Goal: Information Seeking & Learning: Learn about a topic

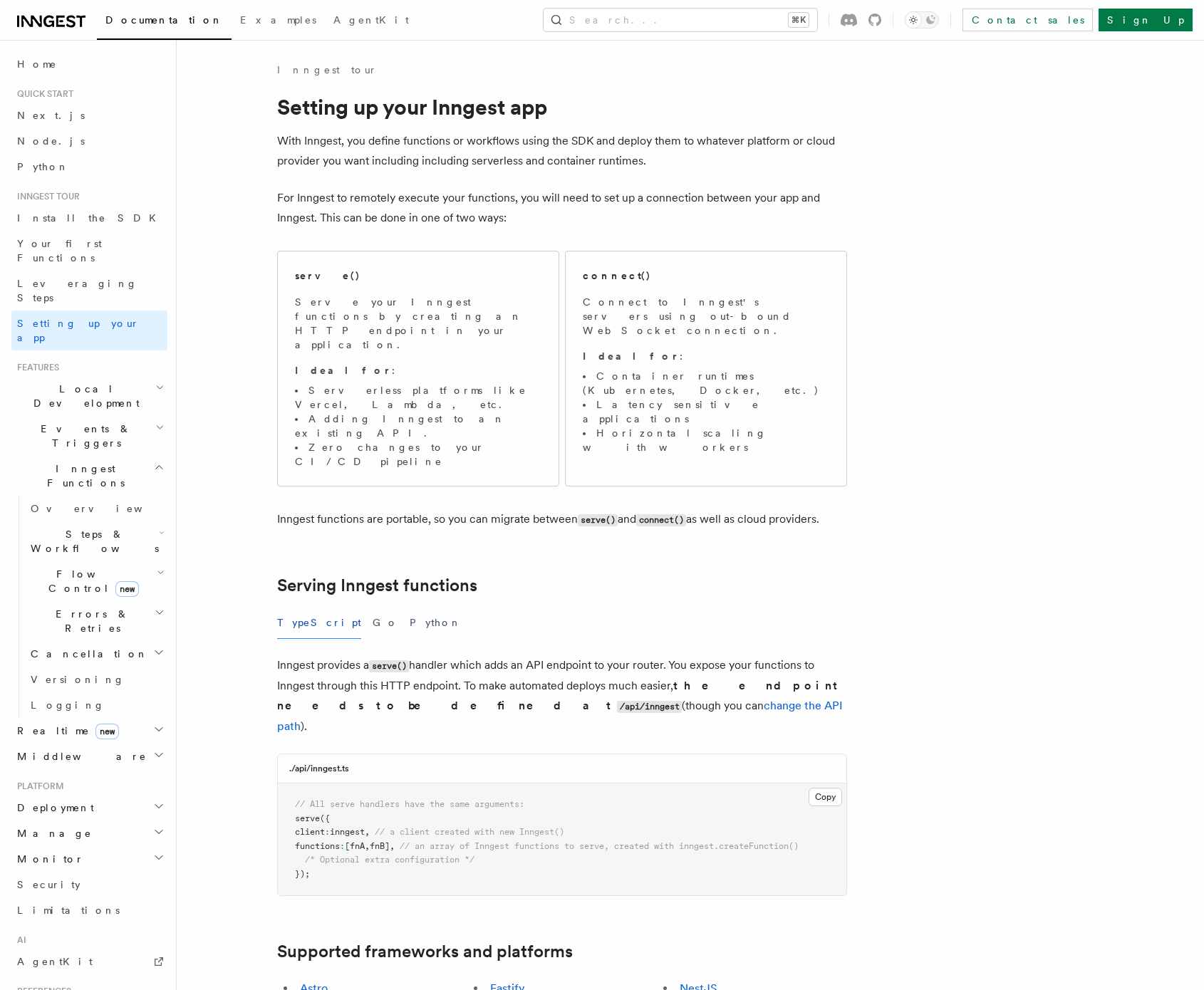
scroll to position [150, 0]
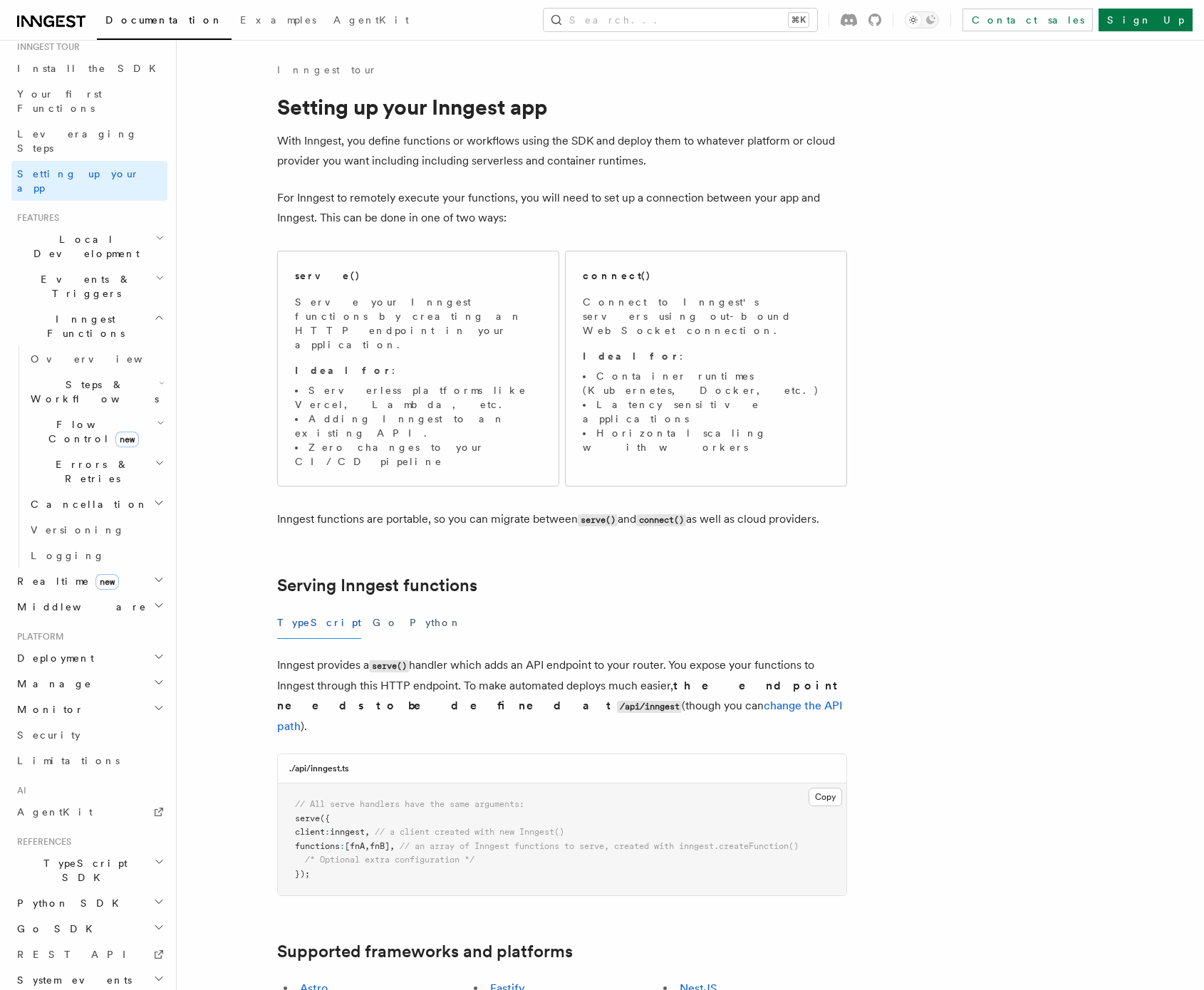
click at [87, 272] on span "Events & Triggers" at bounding box center [84, 285] width 144 height 29
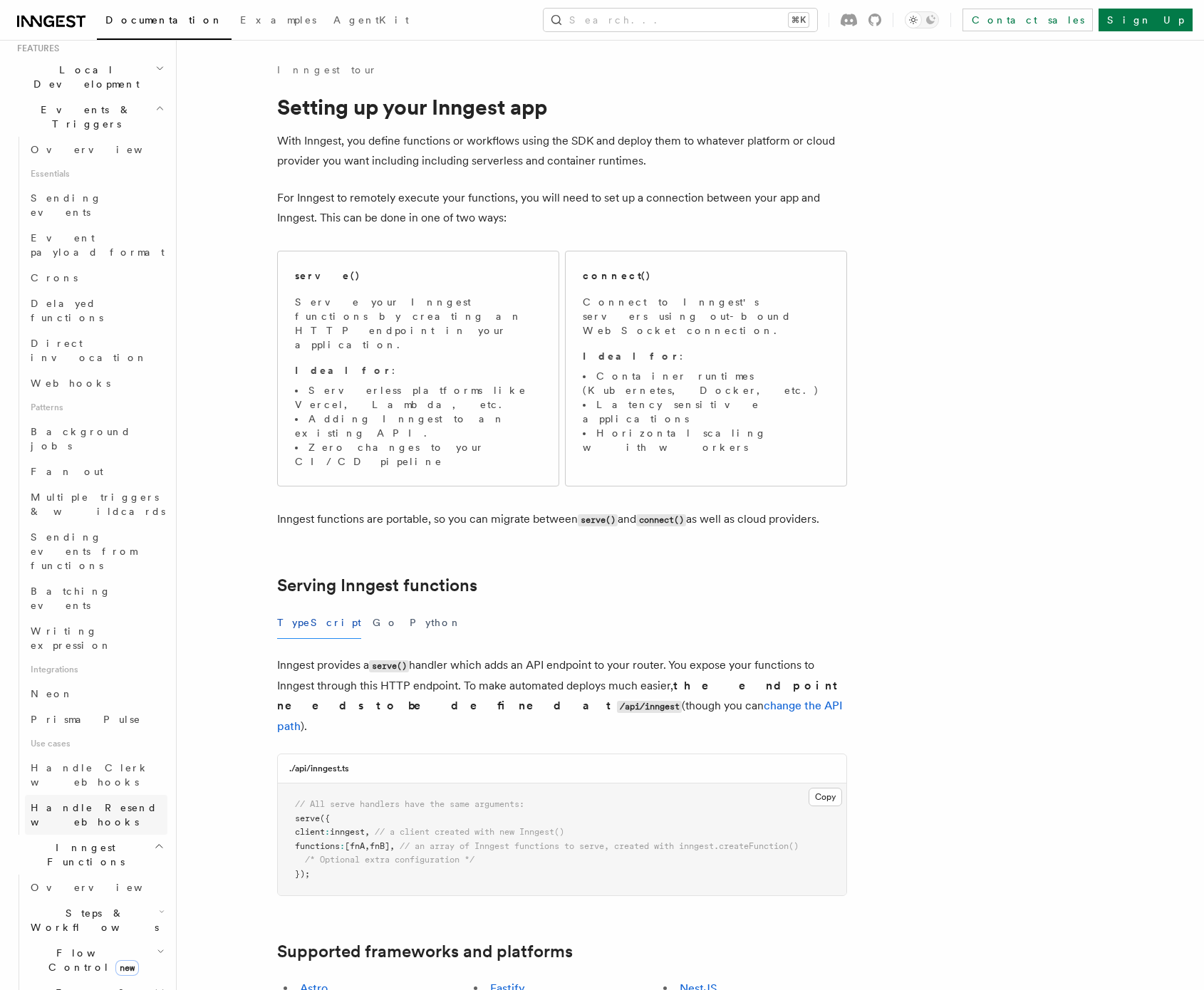
scroll to position [341, 0]
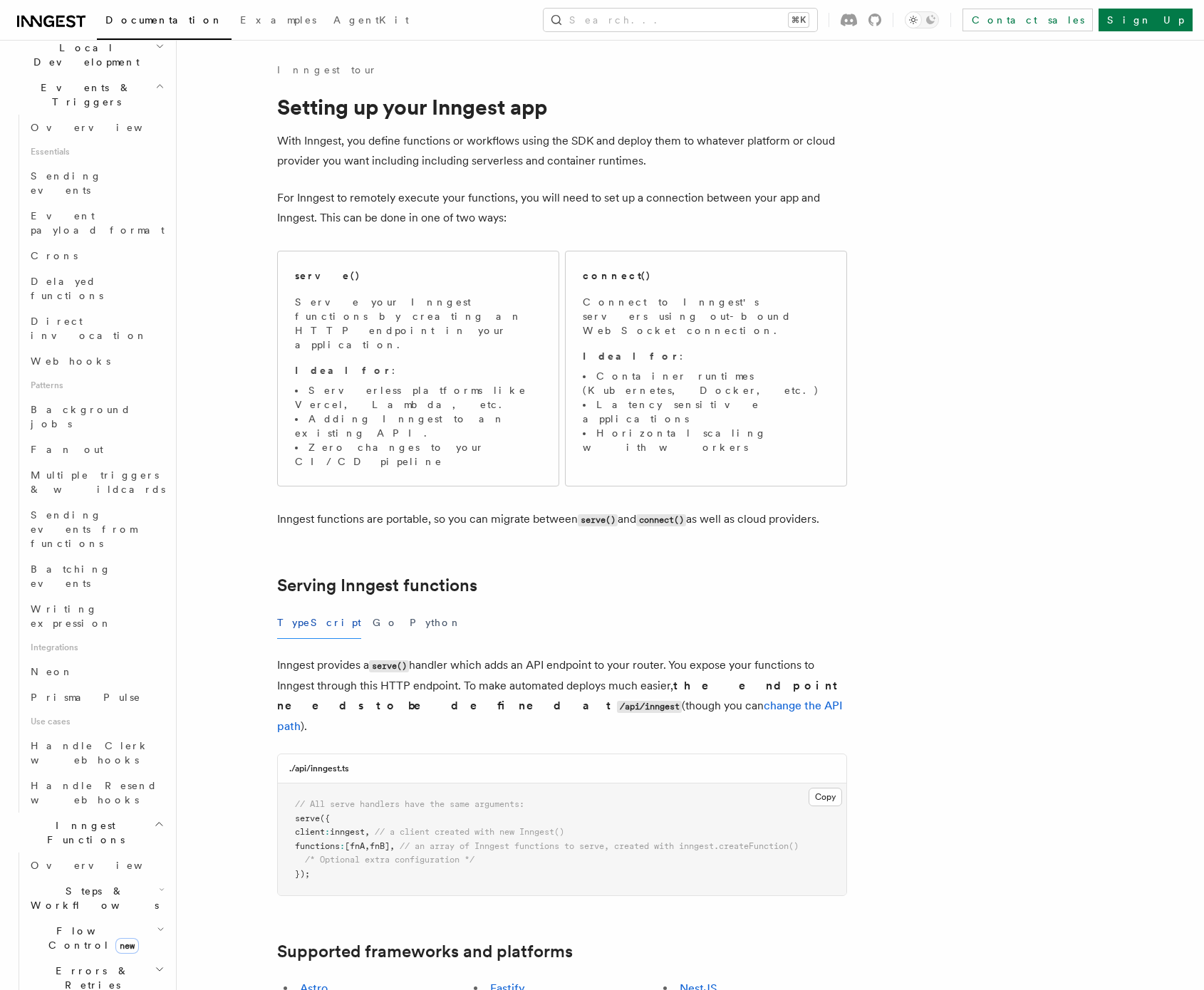
click at [144, 918] on h2 "Flow Control new" at bounding box center [95, 938] width 143 height 40
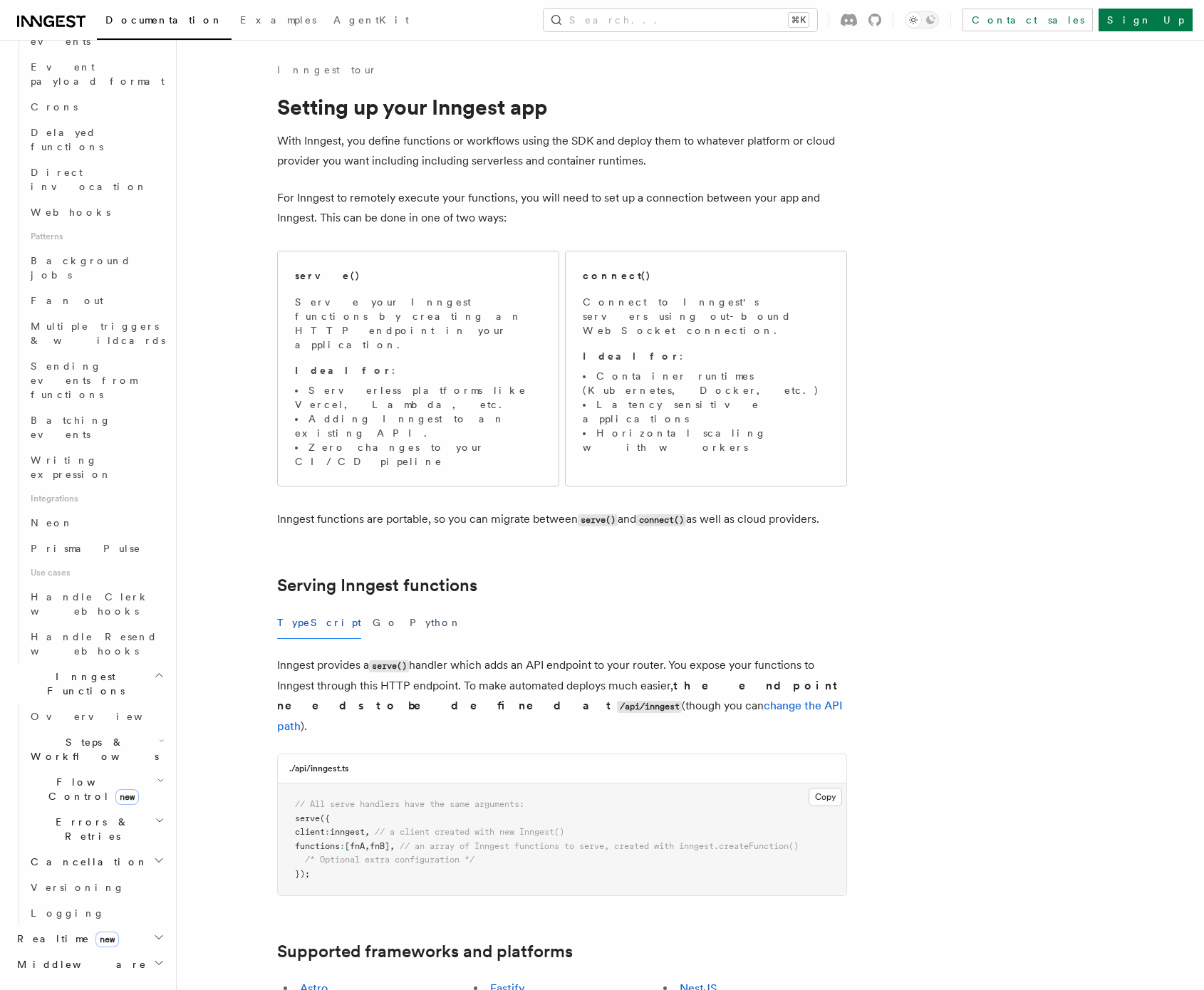
scroll to position [497, 0]
click at [117, 918] on h2 "Realtime new" at bounding box center [90, 931] width 156 height 26
click at [109, 945] on link "Overview" at bounding box center [95, 958] width 143 height 26
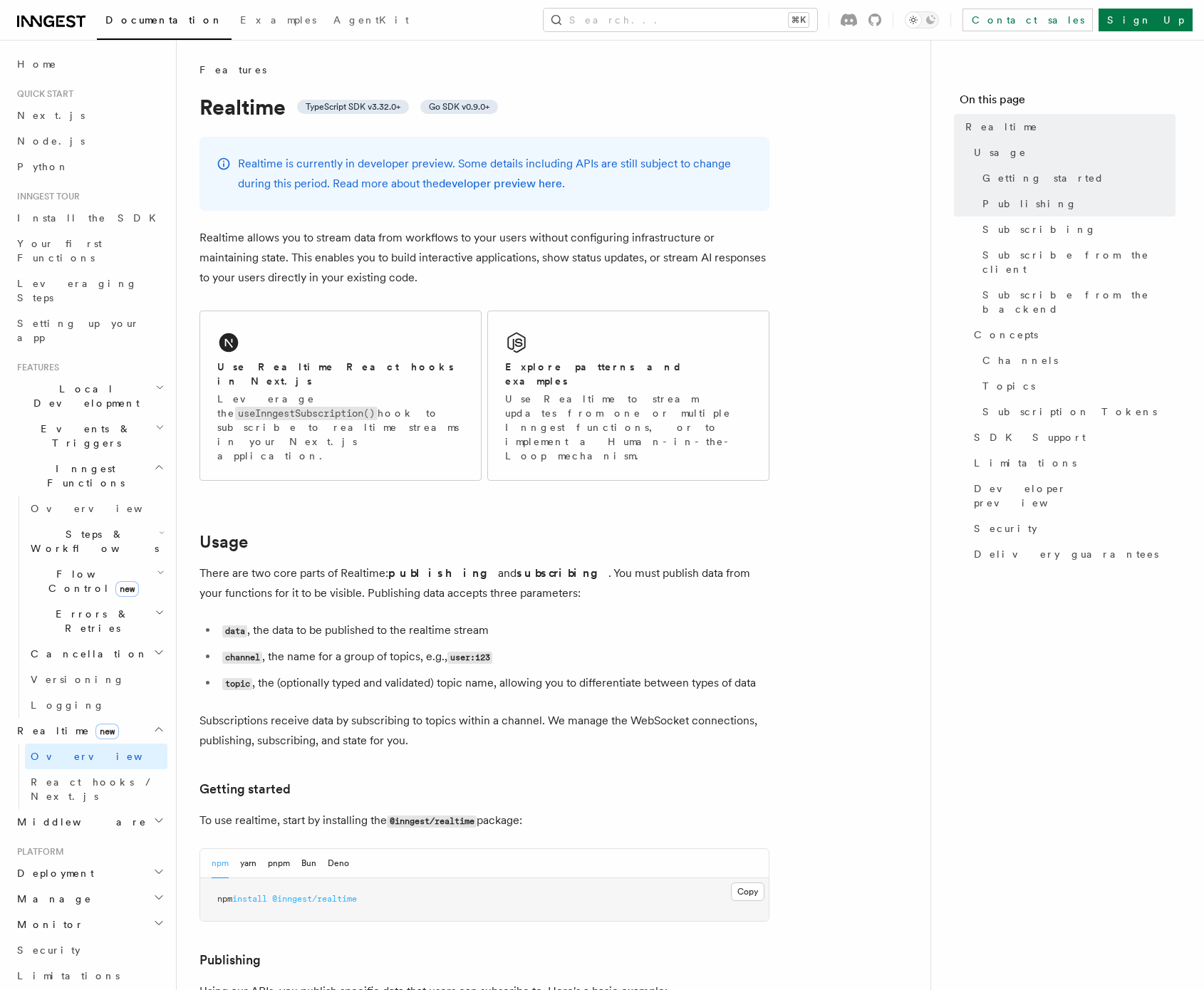
click at [118, 376] on h2 "Local Development" at bounding box center [90, 396] width 156 height 40
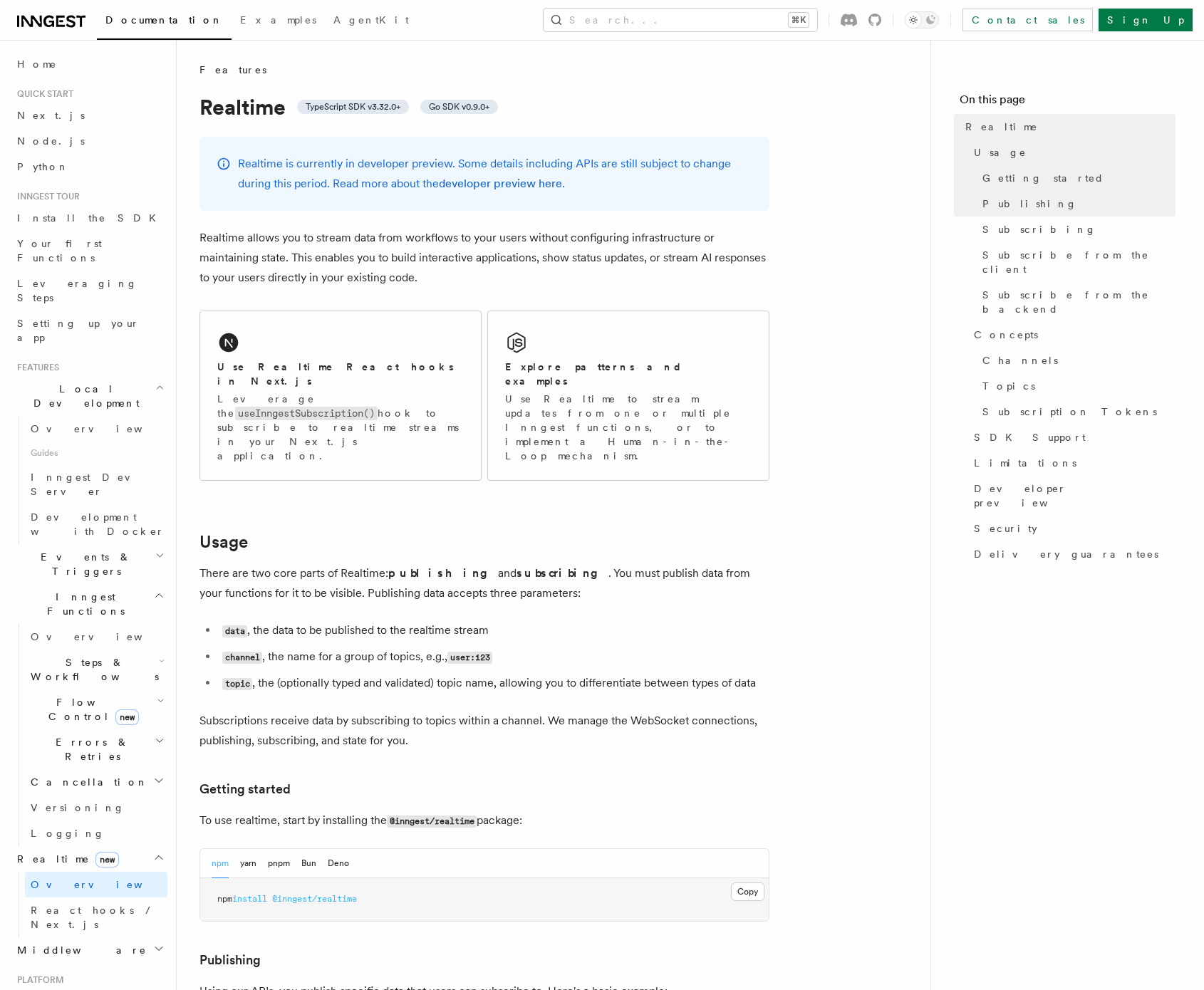
click at [118, 376] on h2 "Local Development" at bounding box center [90, 396] width 156 height 40
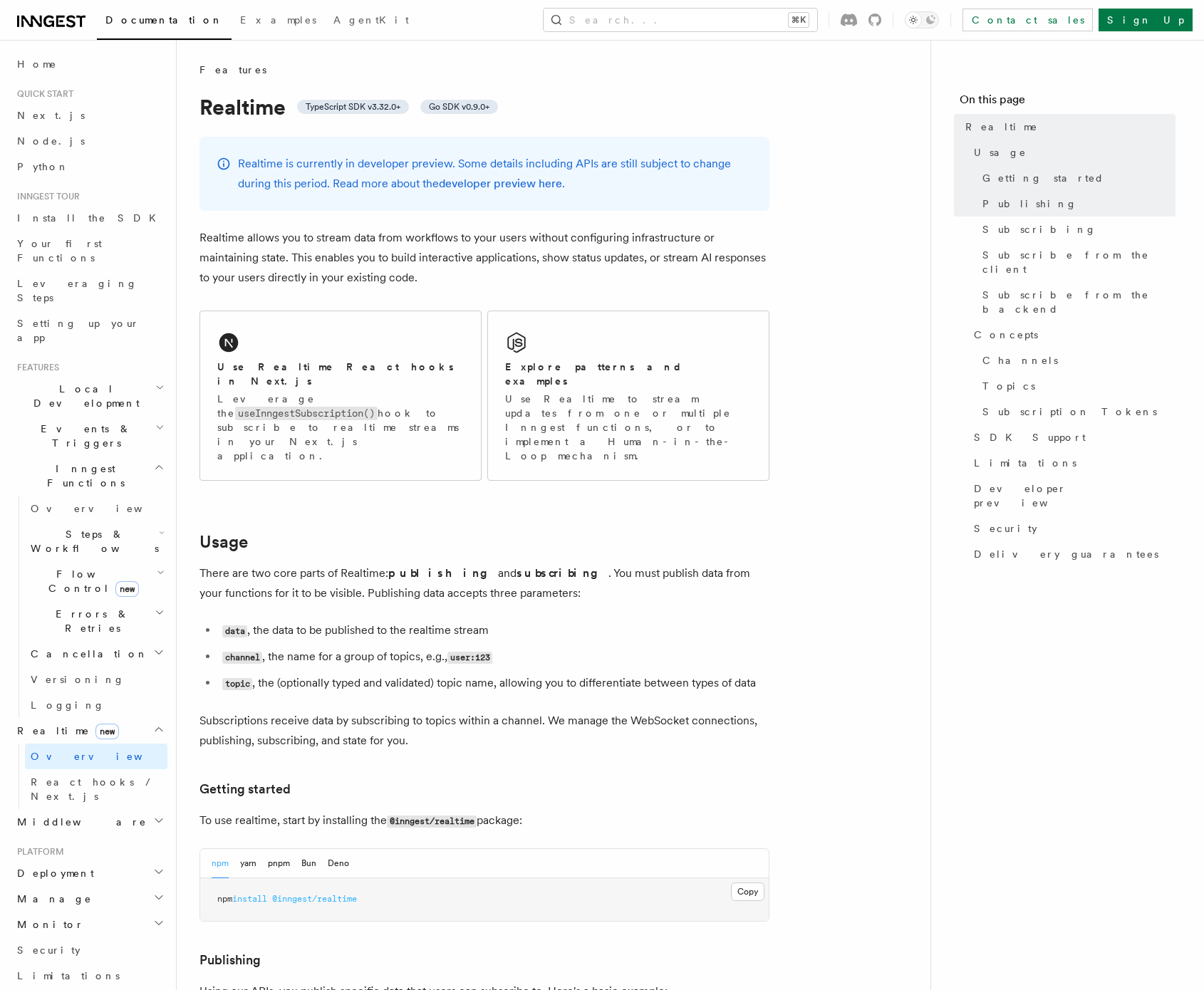
click at [117, 416] on h2 "Events & Triggers" at bounding box center [90, 436] width 156 height 40
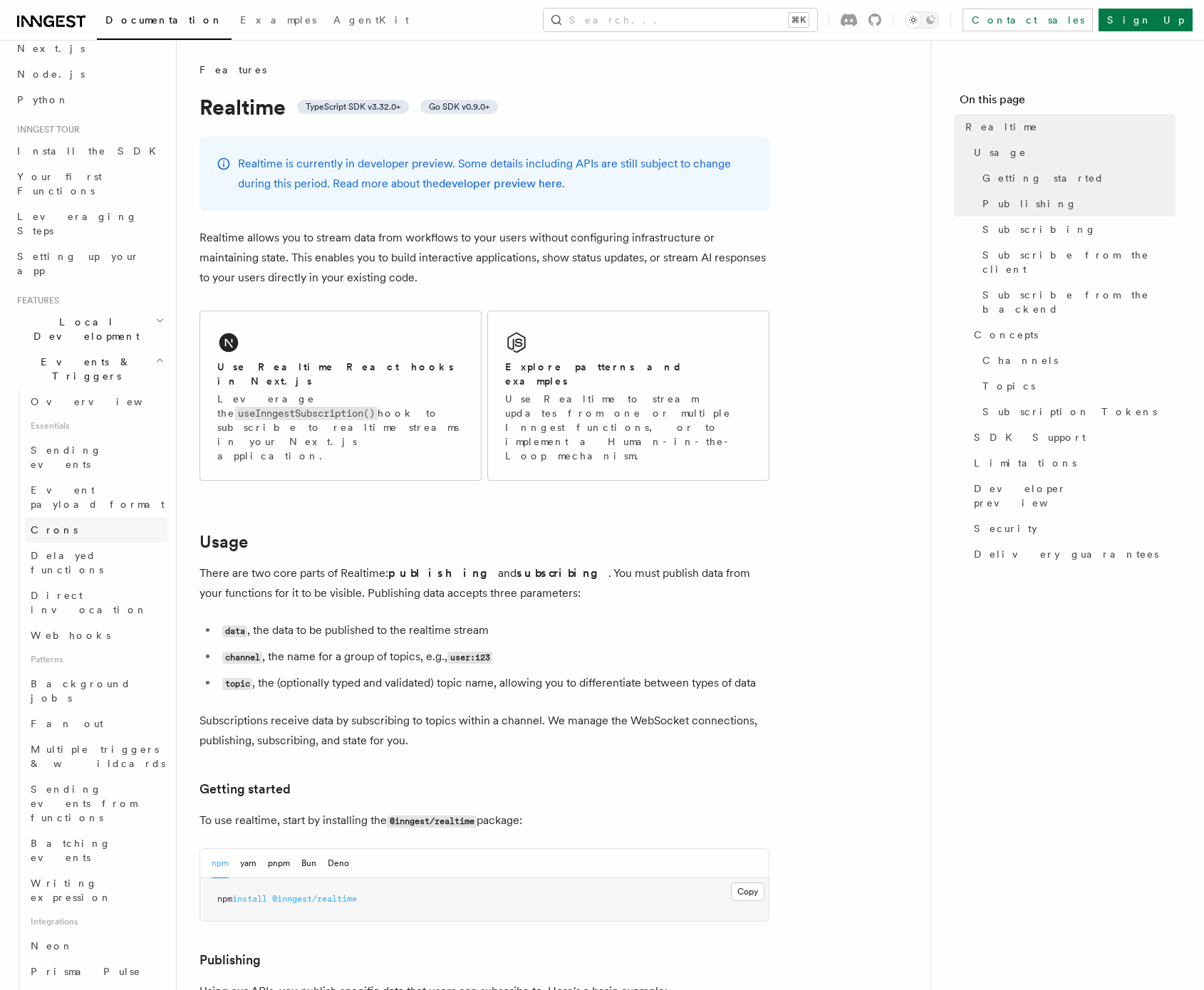
scroll to position [70, 0]
click at [128, 580] on link "Direct invocation" at bounding box center [95, 599] width 143 height 40
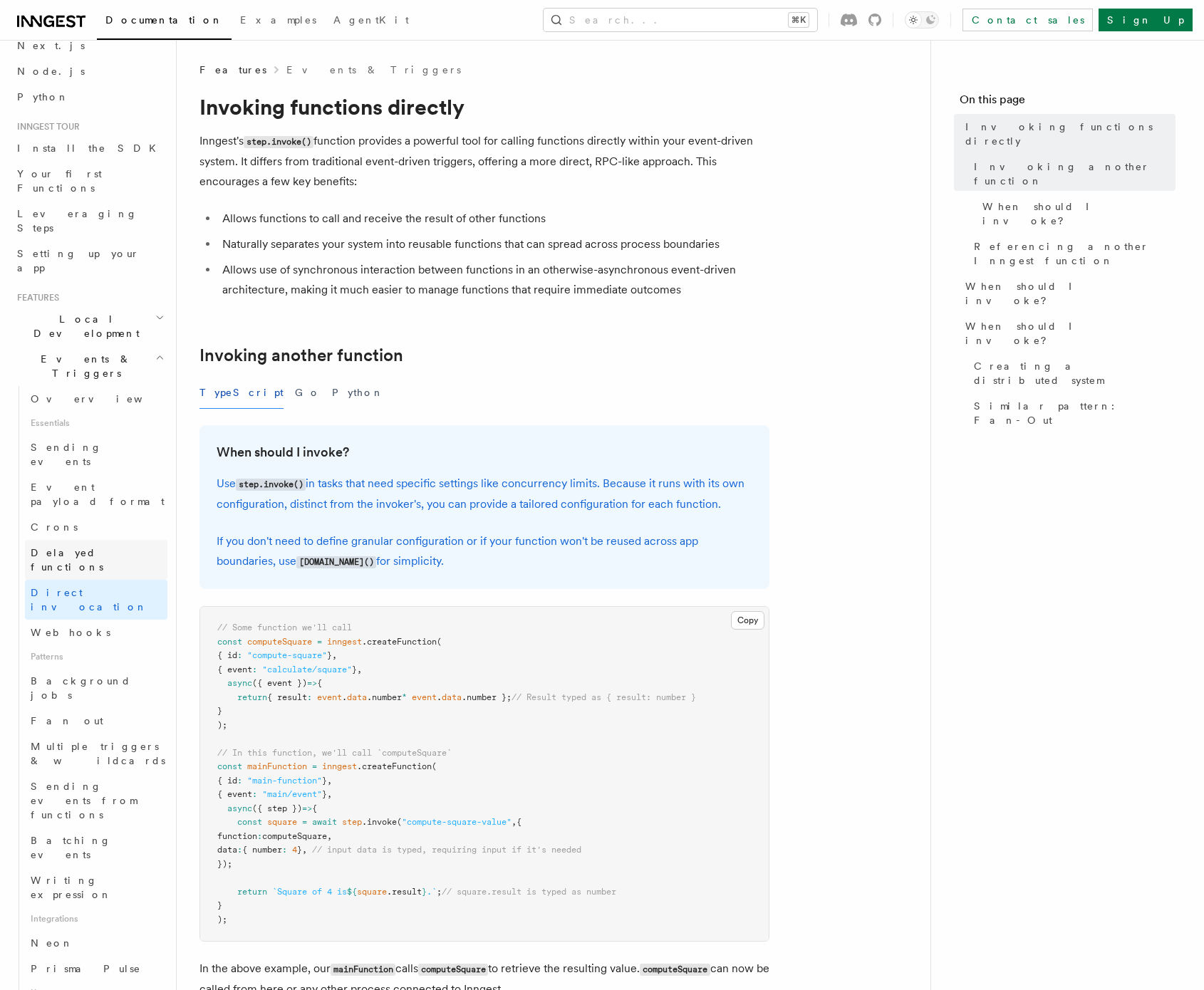
click at [128, 539] on link "Delayed functions" at bounding box center [95, 559] width 143 height 40
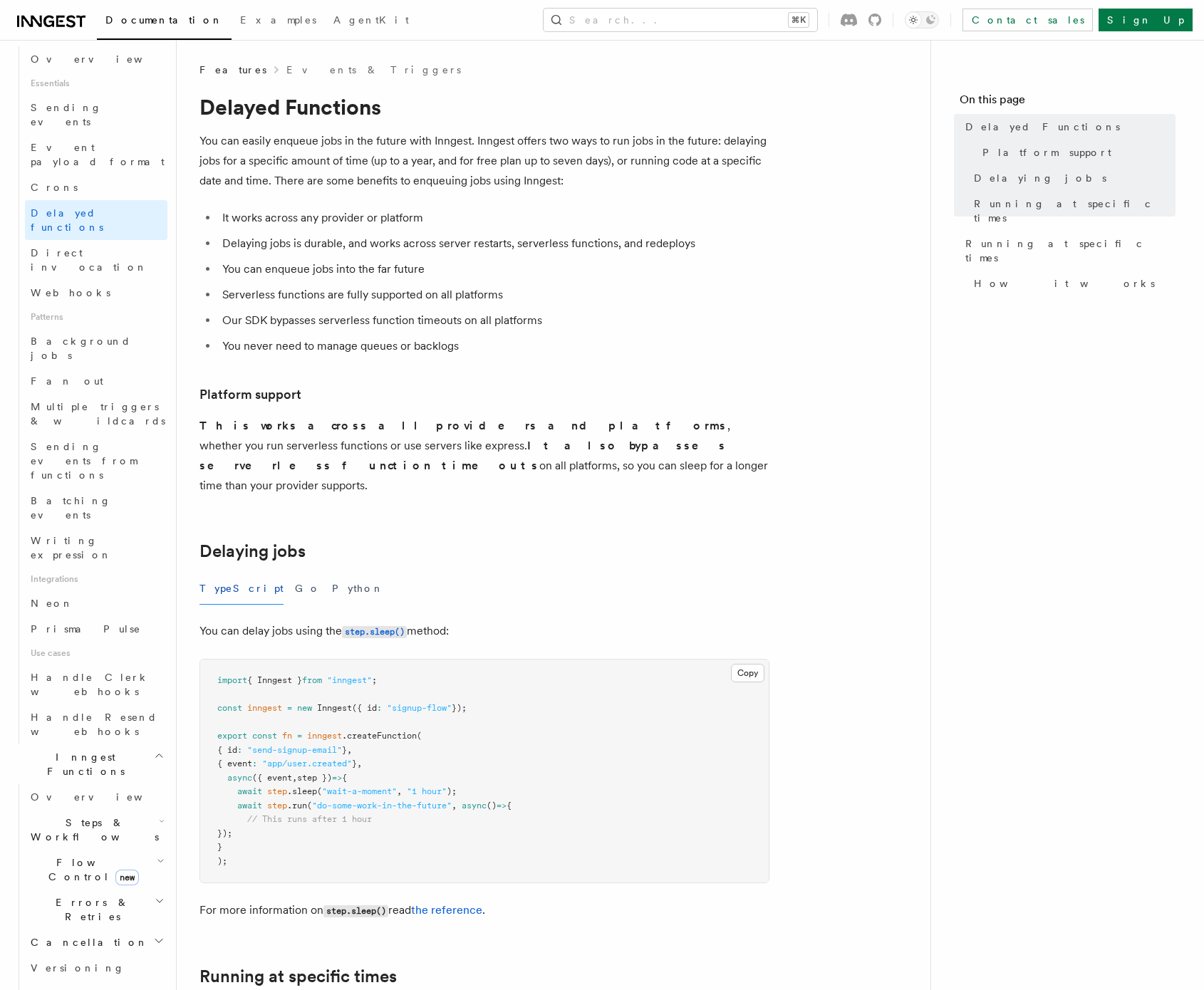
scroll to position [650, 0]
